Goal: Task Accomplishment & Management: Manage account settings

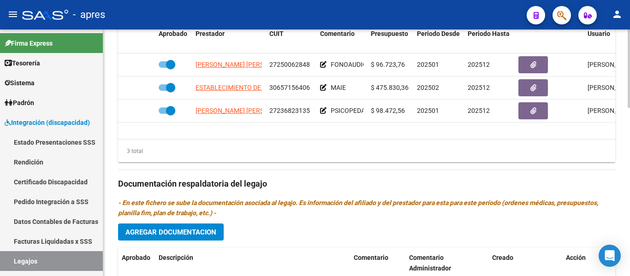
scroll to position [530, 0]
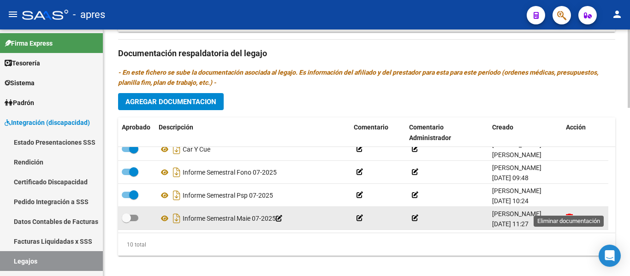
click at [568, 214] on icon at bounding box center [569, 218] width 7 height 9
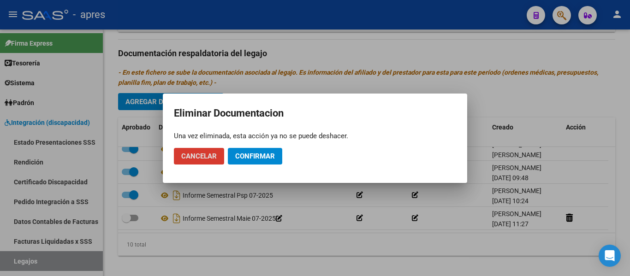
click at [260, 156] on span "Confirmar" at bounding box center [255, 156] width 40 height 8
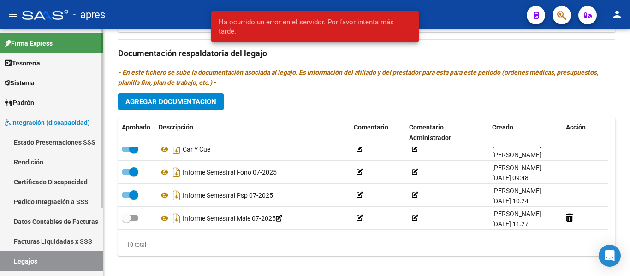
click at [70, 260] on link "Legajos" at bounding box center [51, 261] width 103 height 20
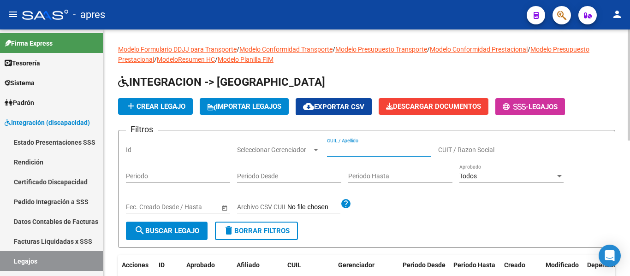
click at [361, 148] on input "CUIL / Apellido" at bounding box center [379, 150] width 104 height 8
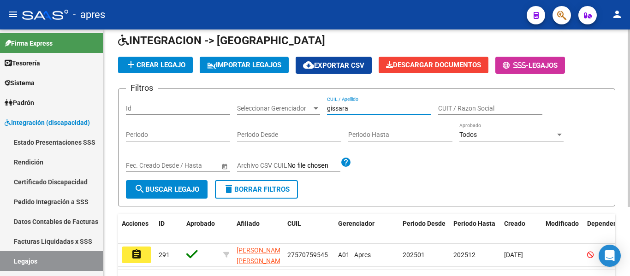
scroll to position [96, 0]
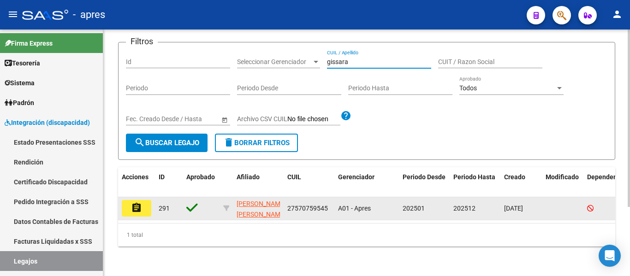
type input "gissara"
click at [134, 203] on mat-icon "assignment" at bounding box center [136, 208] width 11 height 11
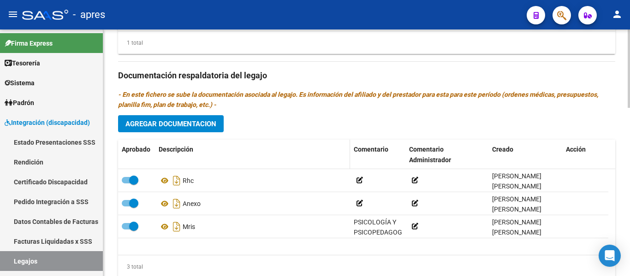
scroll to position [530, 0]
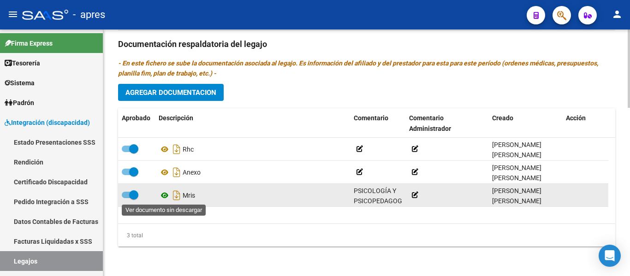
click at [167, 194] on icon at bounding box center [165, 195] width 12 height 11
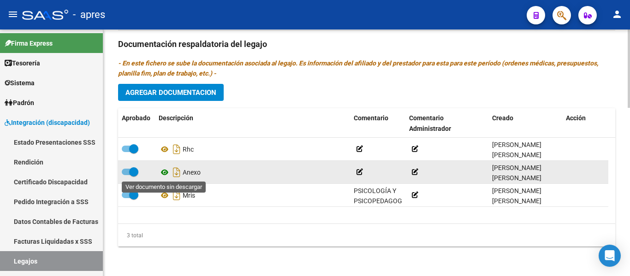
click at [166, 172] on icon at bounding box center [165, 172] width 12 height 11
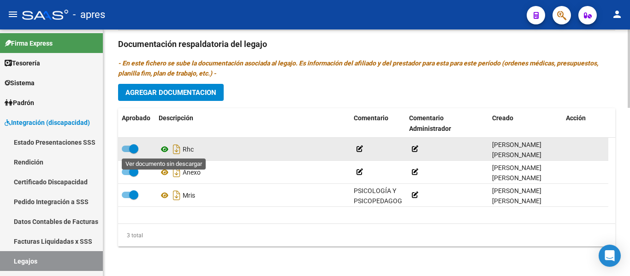
click at [167, 147] on icon at bounding box center [165, 149] width 12 height 11
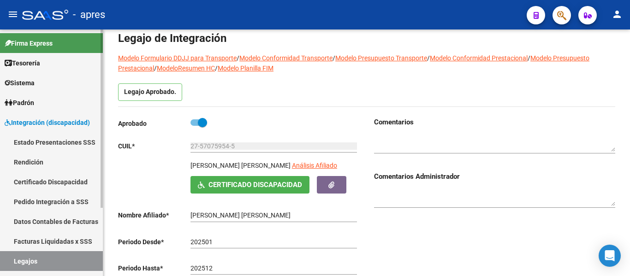
scroll to position [0, 0]
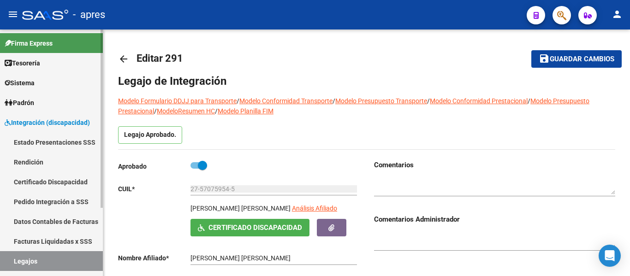
click at [67, 257] on link "Legajos" at bounding box center [51, 261] width 103 height 20
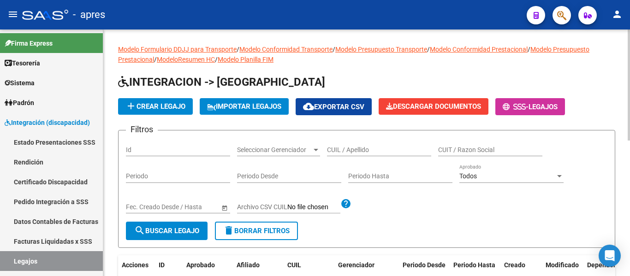
click at [332, 152] on input "CUIL / Apellido" at bounding box center [379, 150] width 104 height 8
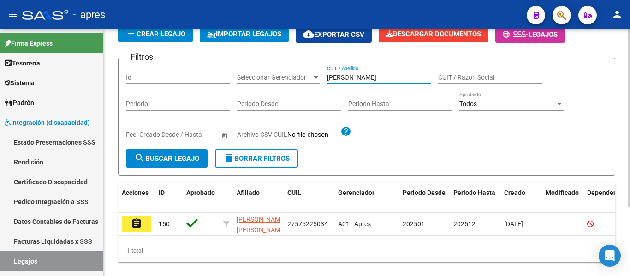
scroll to position [96, 0]
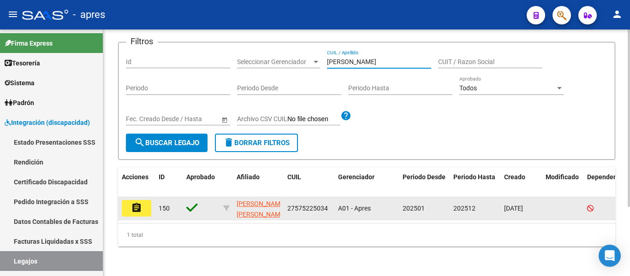
type input "[PERSON_NAME]"
click at [147, 204] on button "assignment" at bounding box center [137, 208] width 30 height 17
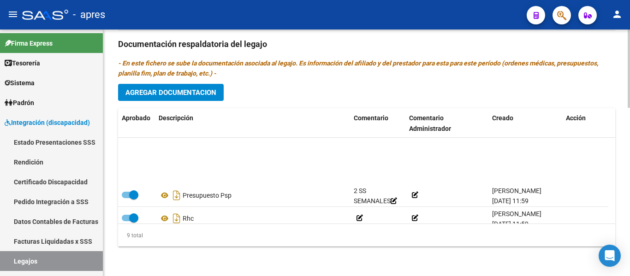
scroll to position [125, 0]
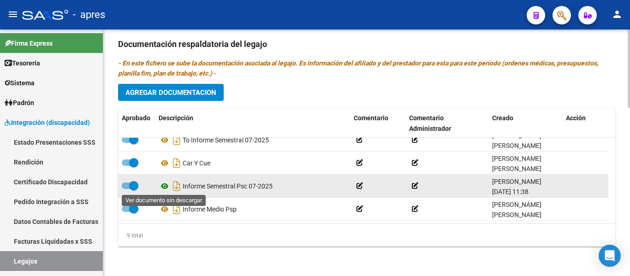
click at [169, 185] on icon at bounding box center [165, 186] width 12 height 11
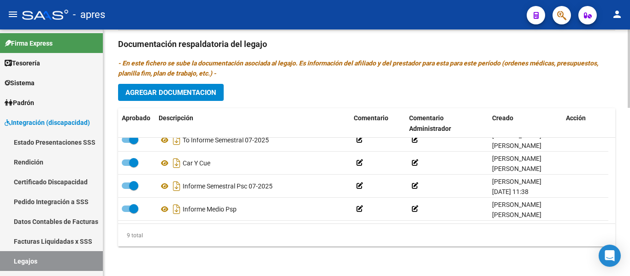
click at [264, 227] on div "9 total" at bounding box center [366, 235] width 497 height 23
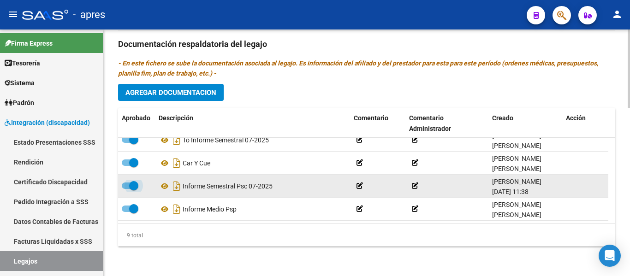
click at [128, 183] on span at bounding box center [130, 186] width 17 height 6
click at [126, 189] on input "checkbox" at bounding box center [126, 189] width 0 height 0
click at [572, 186] on icon at bounding box center [569, 185] width 7 height 9
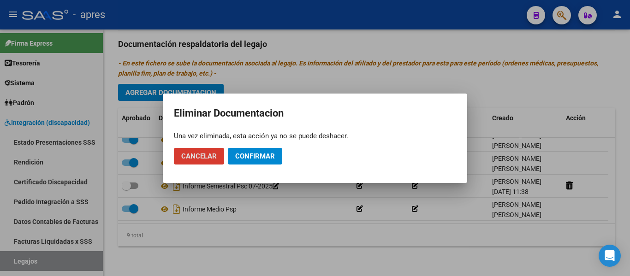
click at [257, 155] on span "Confirmar" at bounding box center [255, 156] width 40 height 8
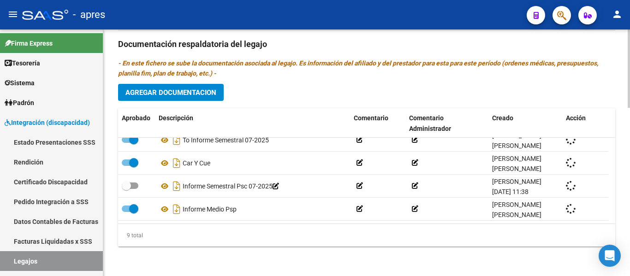
checkbox input "true"
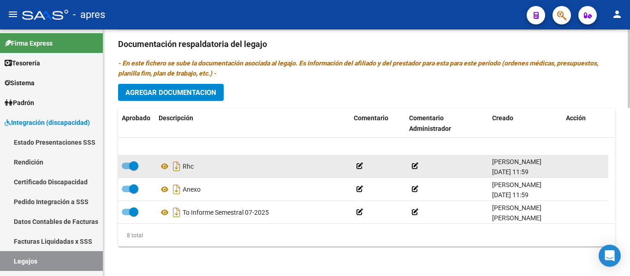
scroll to position [102, 0]
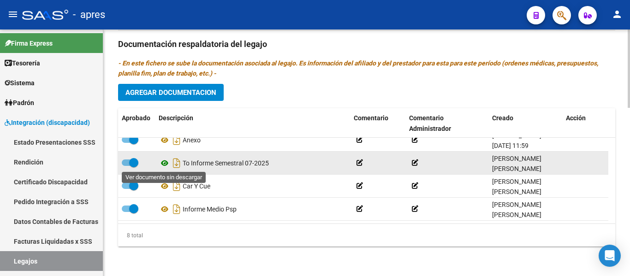
click at [165, 163] on icon at bounding box center [165, 163] width 12 height 11
